Goal: Information Seeking & Learning: Learn about a topic

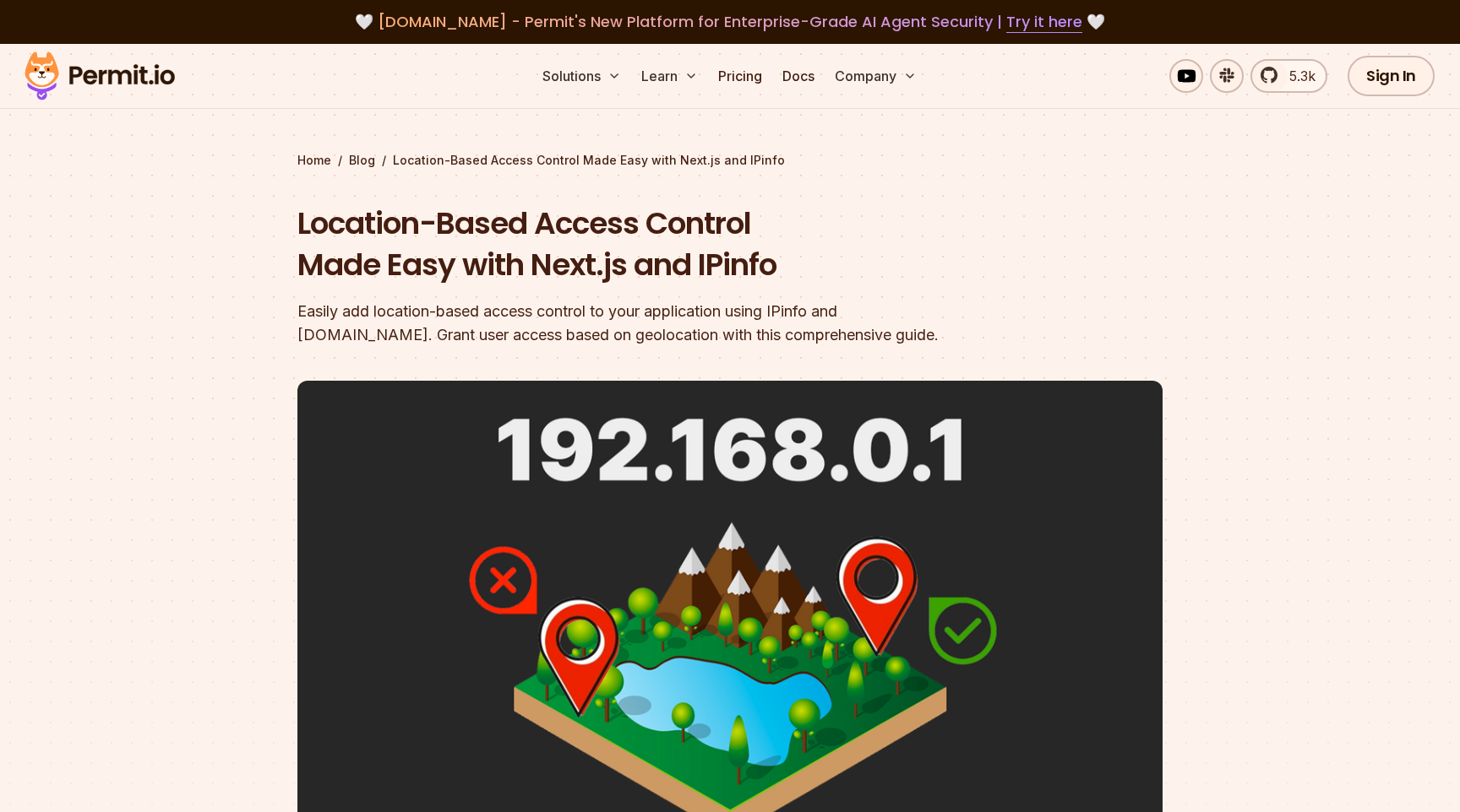
click at [586, 247] on h1 "Location-Based Access Control Made Easy with Next.js and IPinfo" at bounding box center [621, 244] width 649 height 83
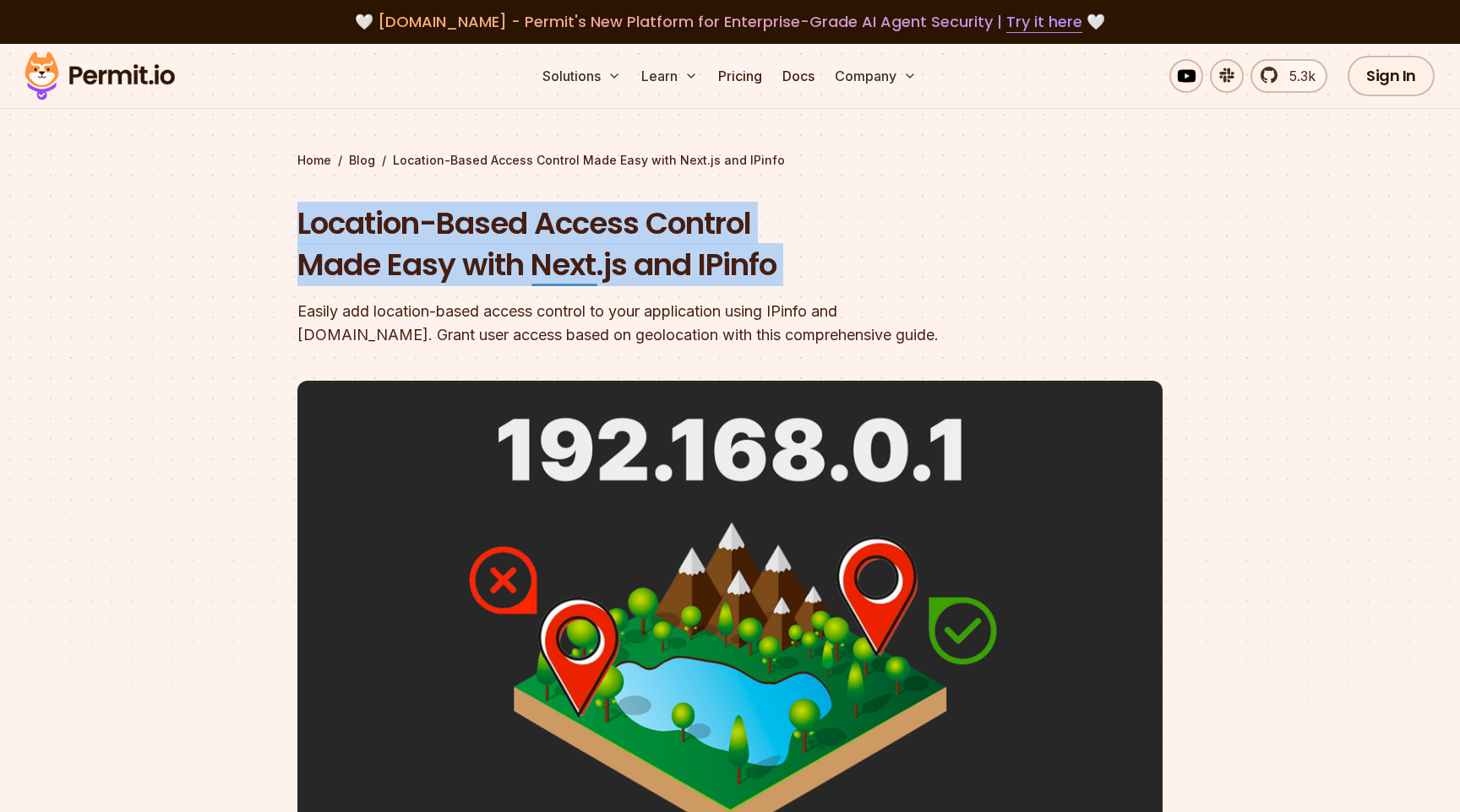
click at [586, 247] on h1 "Location-Based Access Control Made Easy with Next.js and IPinfo" at bounding box center [621, 244] width 649 height 83
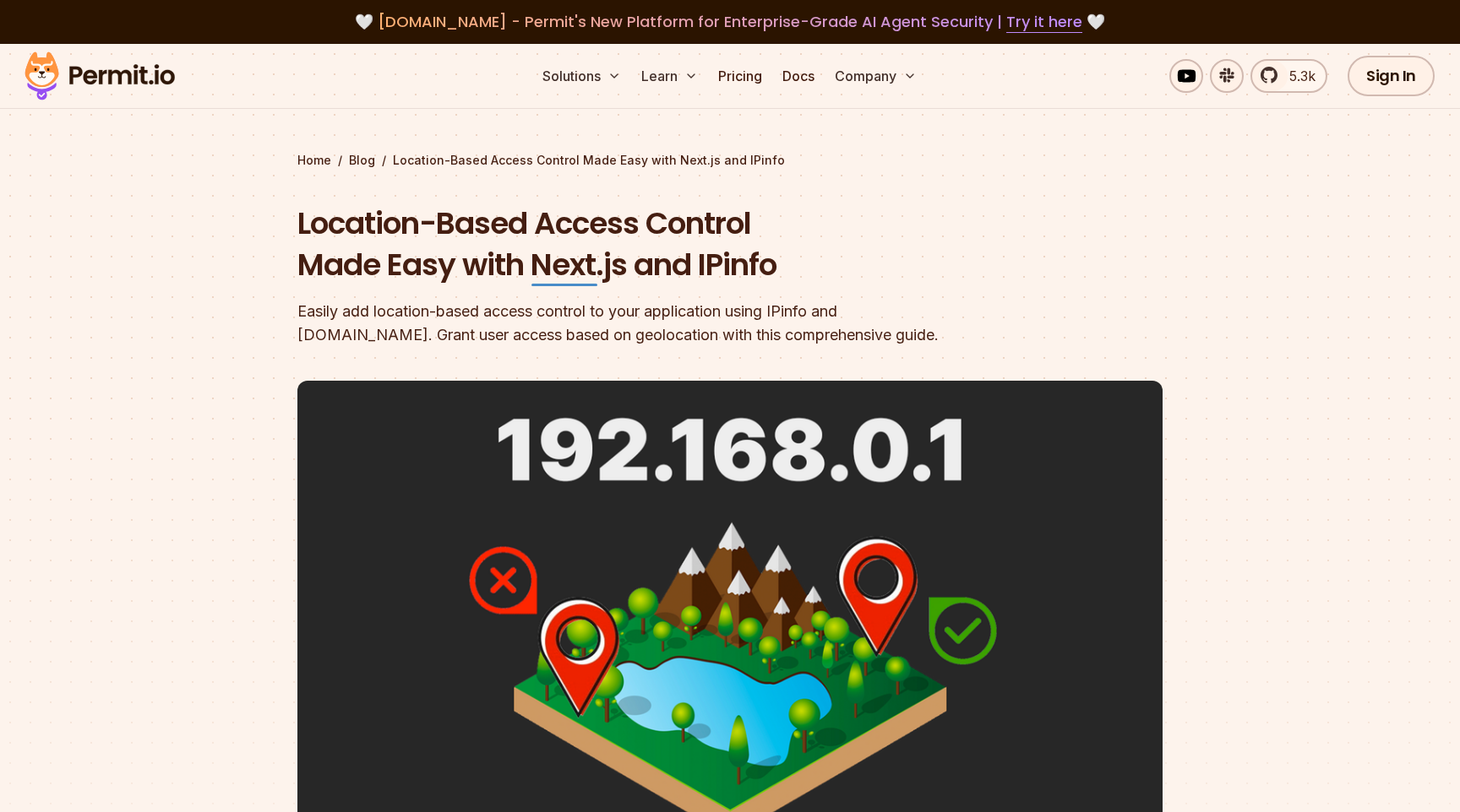
click at [606, 248] on h1 "Location-Based Access Control Made Easy with Next.js and IPinfo" at bounding box center [621, 244] width 649 height 83
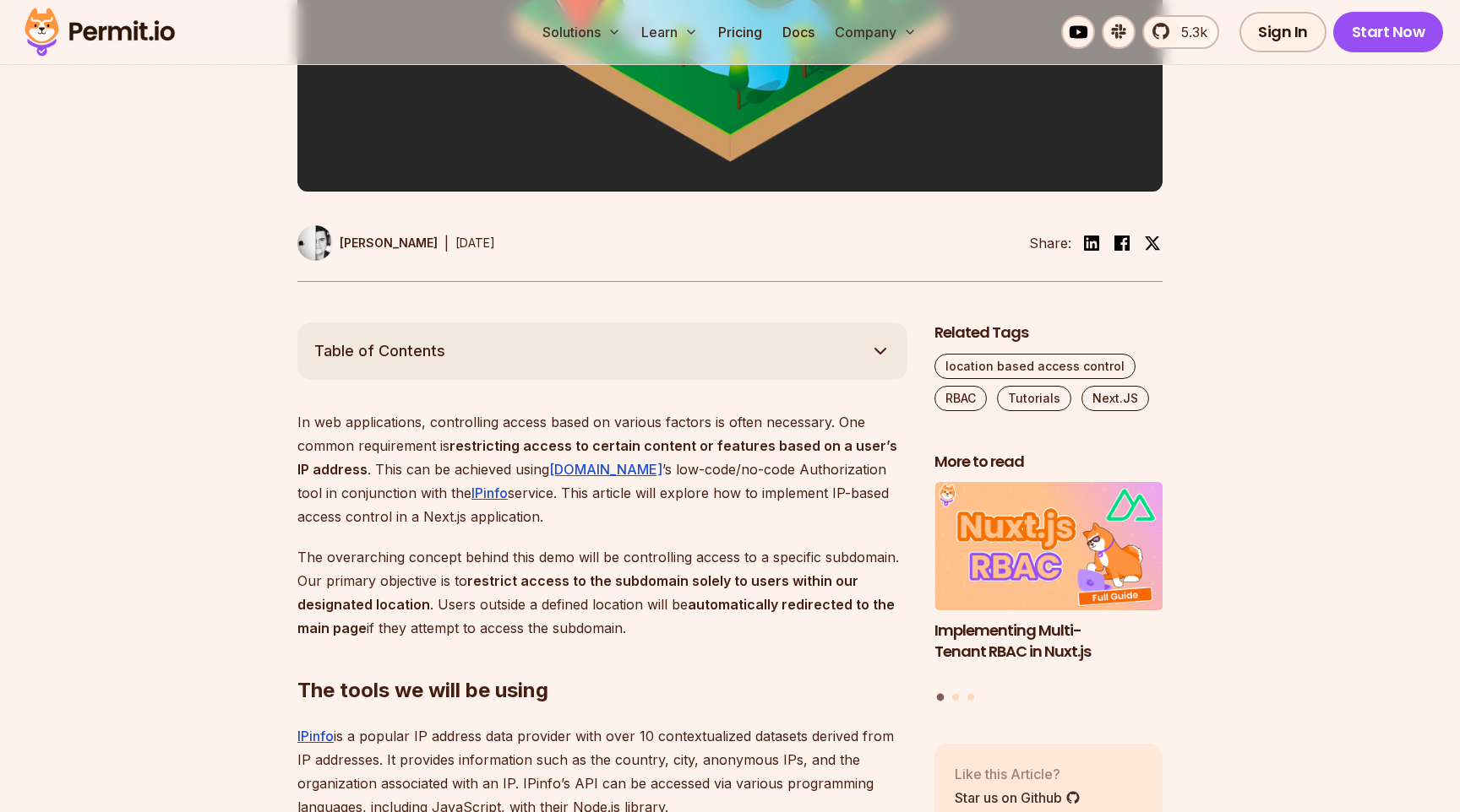
scroll to position [676, 0]
click at [513, 410] on p "In web applications, controlling access based on various factors is often neces…" at bounding box center [601, 469] width 610 height 118
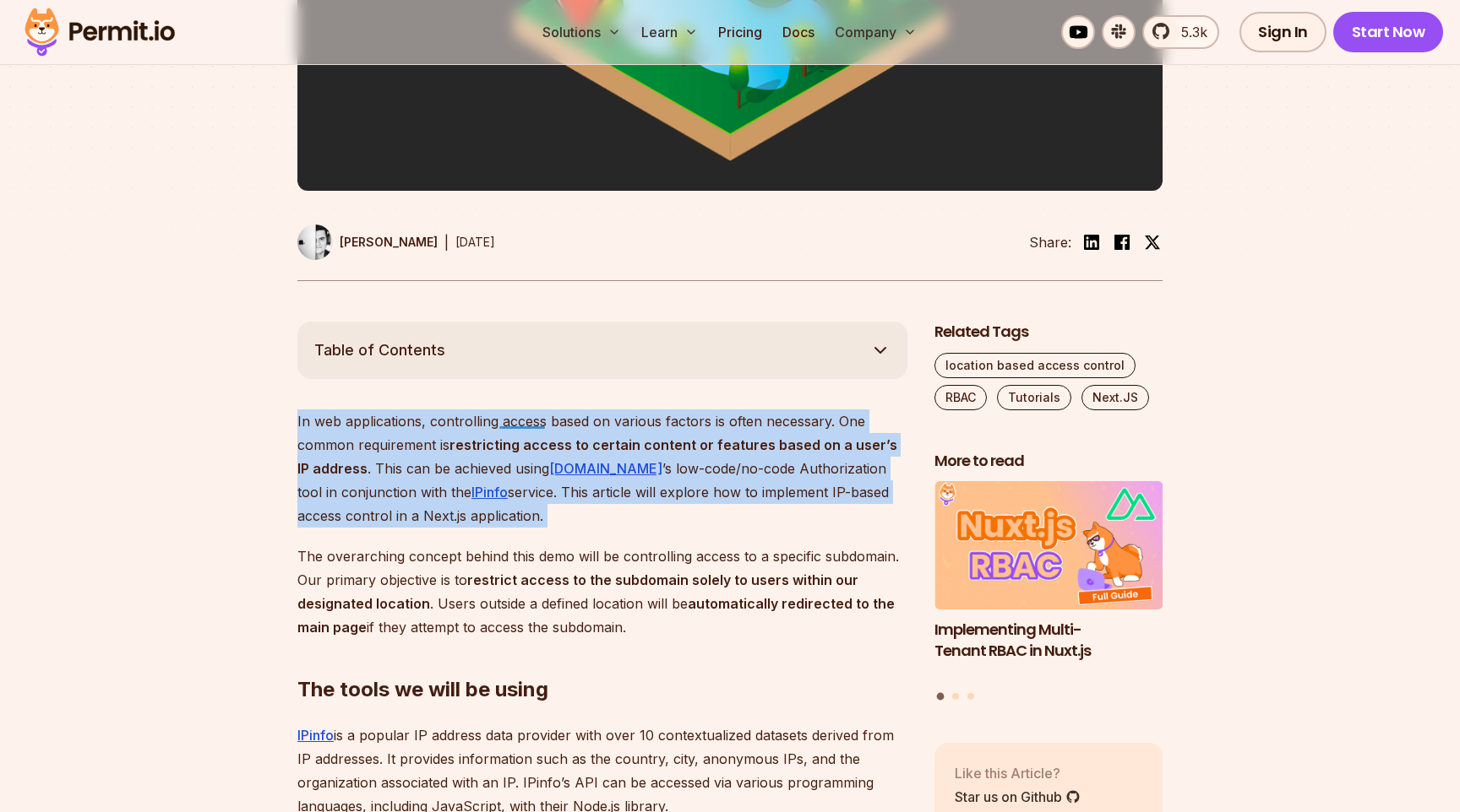
click at [513, 410] on p "In web applications, controlling access based on various factors is often neces…" at bounding box center [601, 469] width 610 height 118
click at [519, 410] on p "In web applications, controlling access based on various factors is often neces…" at bounding box center [601, 469] width 610 height 118
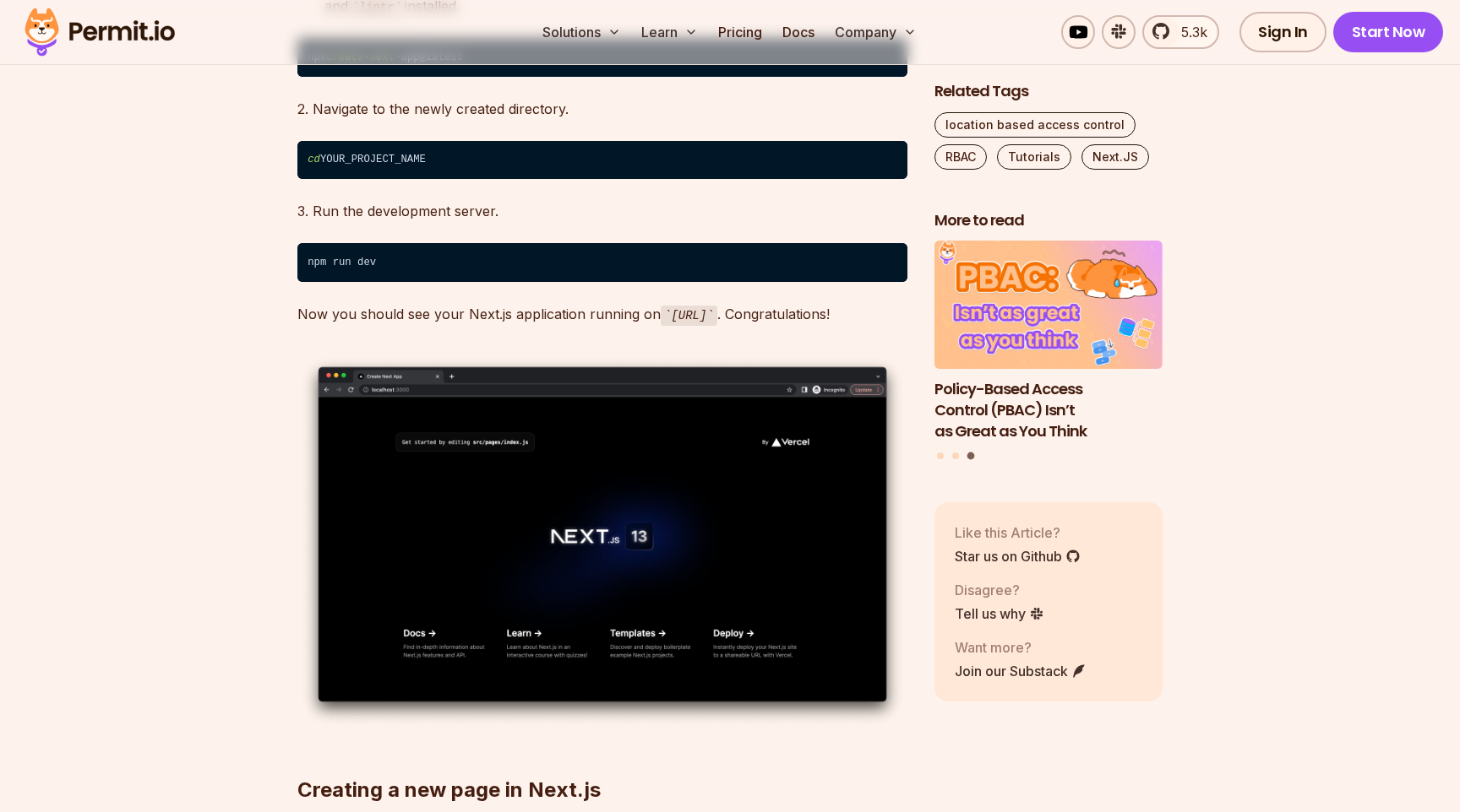
scroll to position [2211, 0]
